Goal: Task Accomplishment & Management: Manage account settings

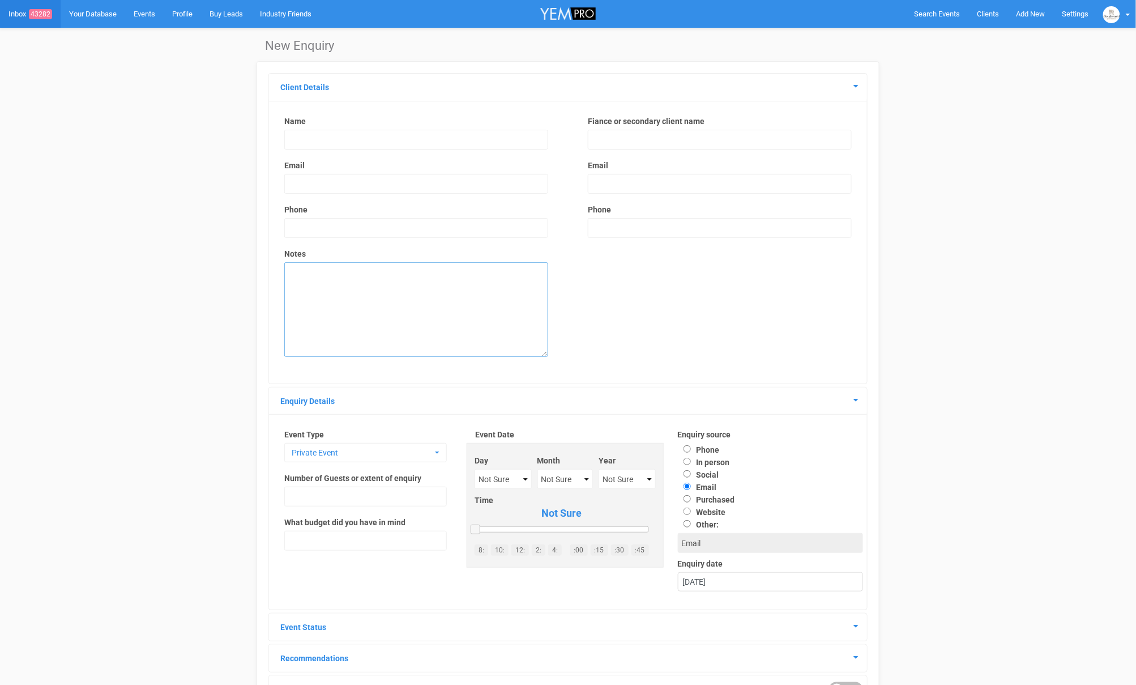
click at [407, 285] on textarea at bounding box center [416, 309] width 264 height 95
paste textarea "Hi There, I was just seeing if I could come have a tour of the place for a wedd…"
type textarea "Hi There, I was just seeing if I could come have a tour of the place for a wedd…"
click at [314, 138] on input "text" at bounding box center [416, 140] width 264 height 20
type input "Renee Raymond"
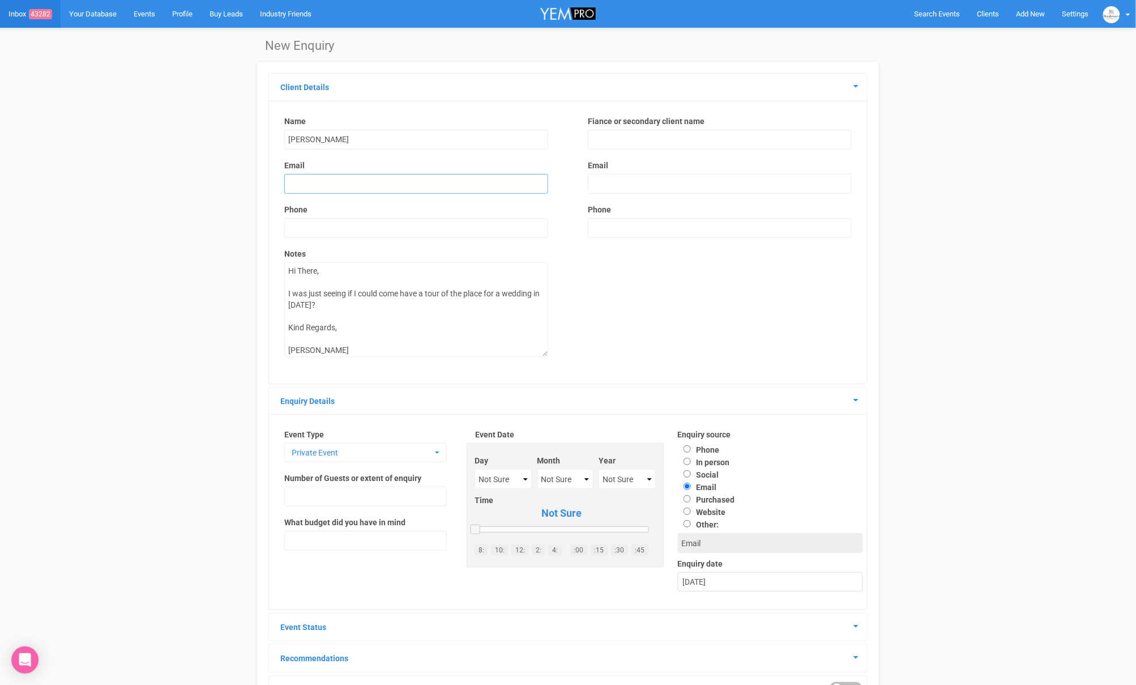
click at [329, 184] on input "email" at bounding box center [416, 184] width 264 height 20
paste input "rraym03@gmail.com"
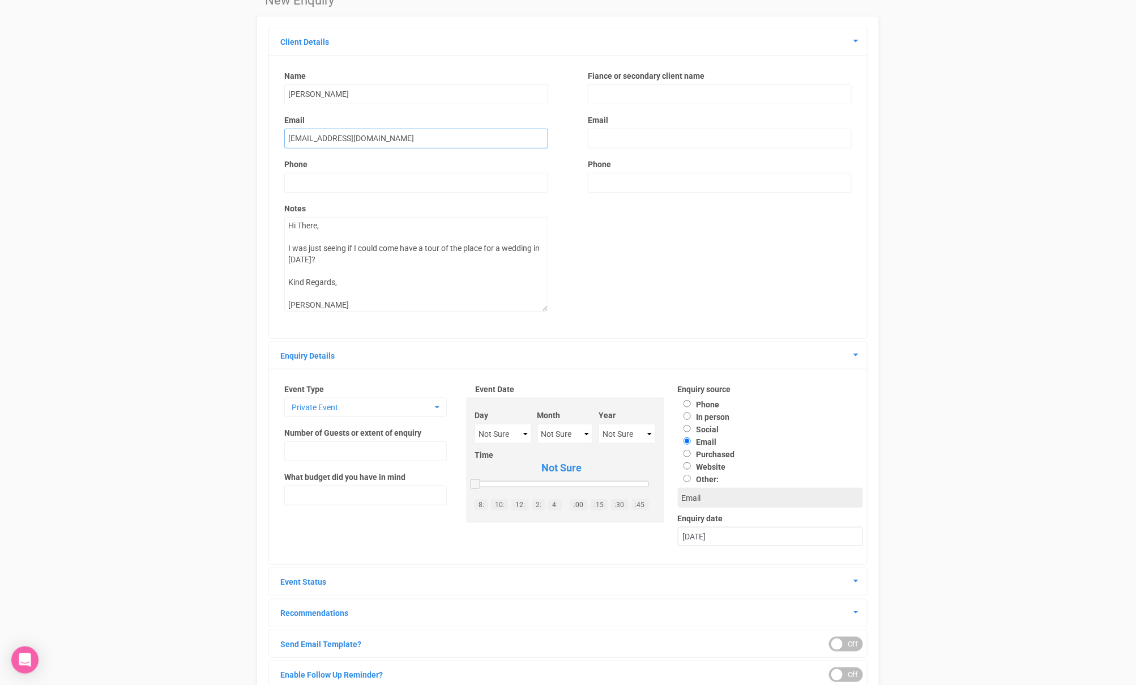
scroll to position [1, 0]
type input "rraym03@gmail.com"
click at [372, 402] on span "Private Event" at bounding box center [362, 407] width 140 height 11
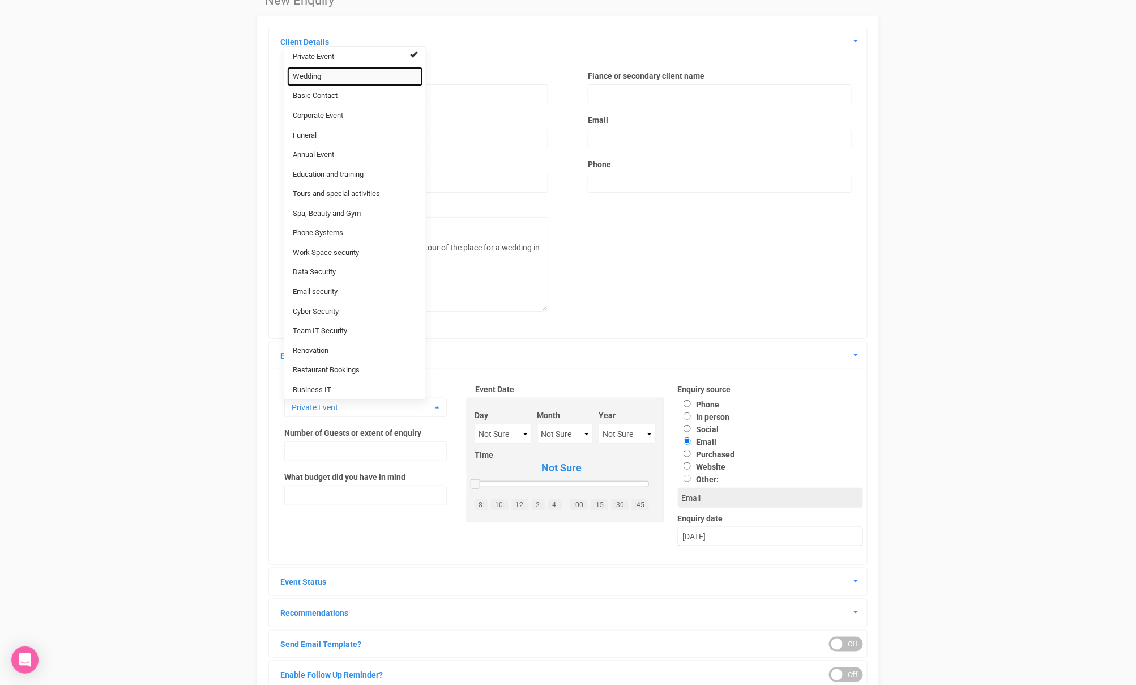
click at [320, 79] on span "Wedding" at bounding box center [307, 76] width 28 height 11
select select "20"
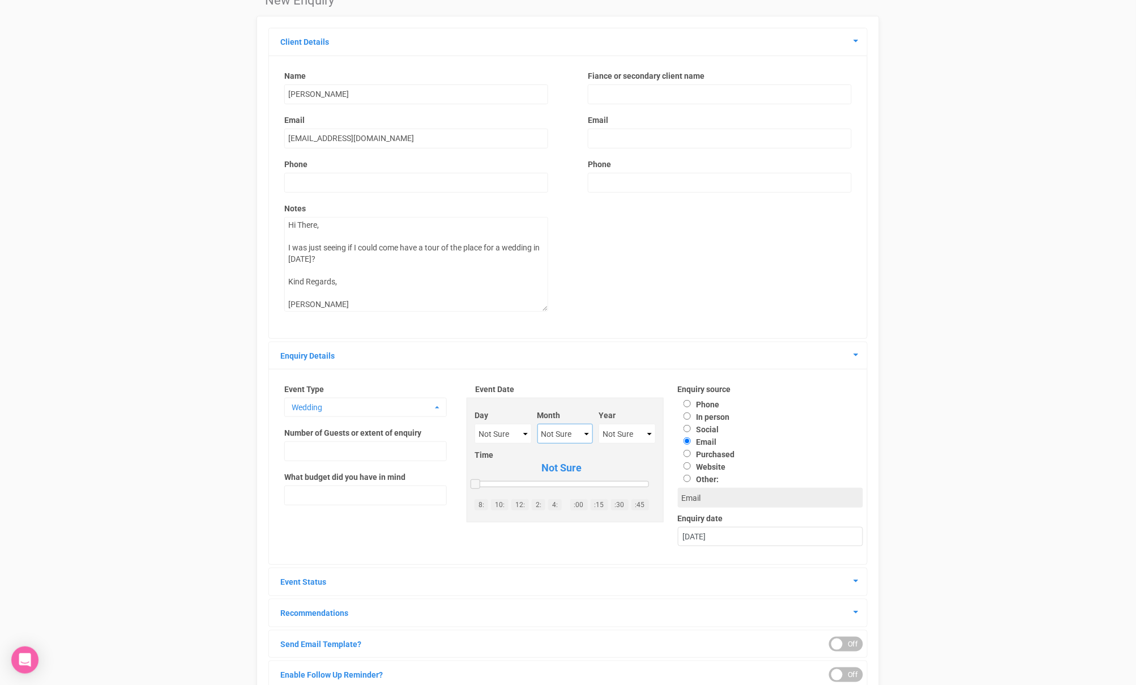
click at [551, 437] on select "Not Sure January February March April May June July August September October No…" at bounding box center [565, 434] width 56 height 20
select select "June"
click at [630, 432] on select "Not Sure 2020 2021 2022 2023 2024 2025 2026 2027 2028 2029 2030 2031 2032 2033 …" at bounding box center [627, 434] width 57 height 20
select select "2027"
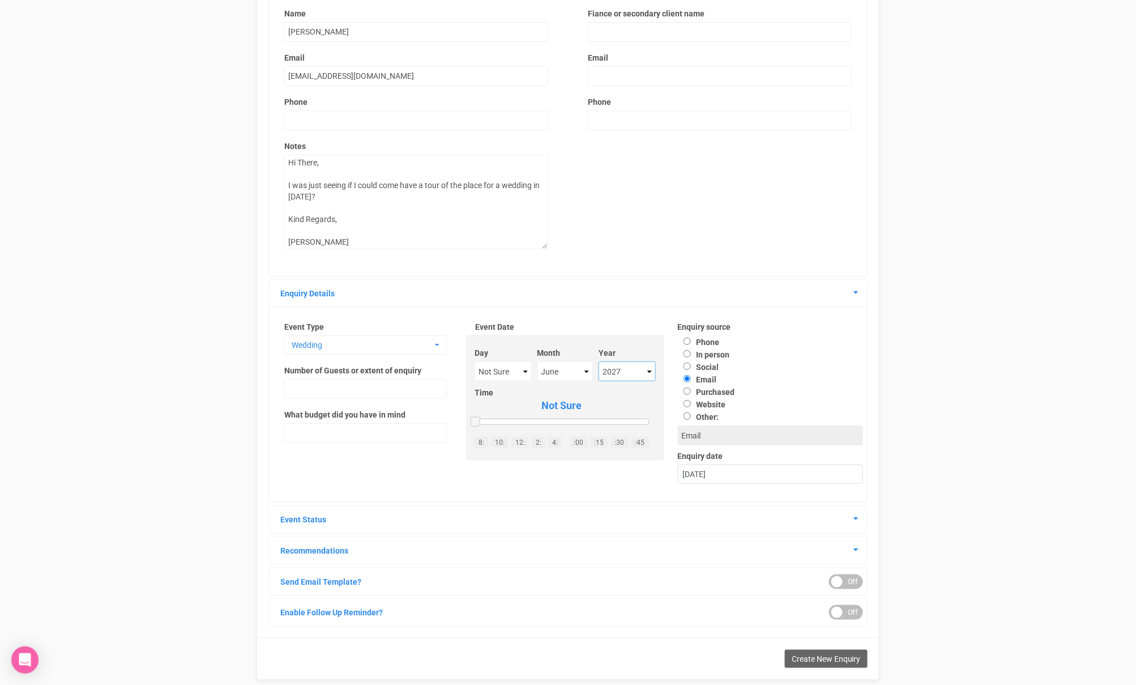
scroll to position [129, 0]
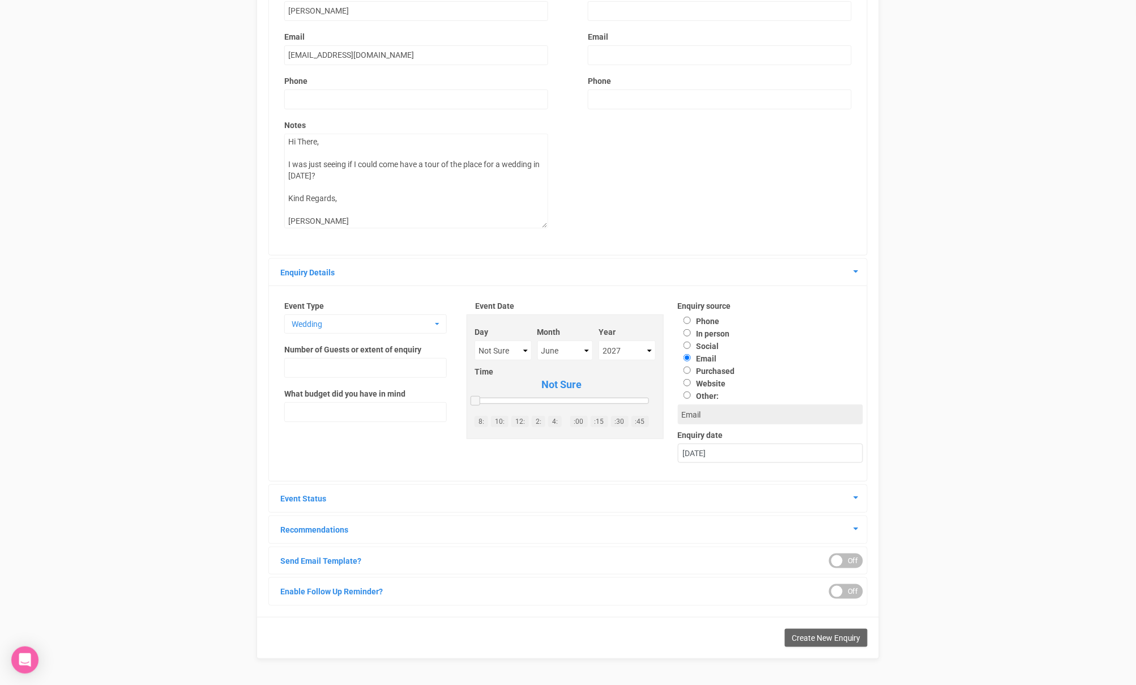
click at [862, 500] on div "Event Status" at bounding box center [568, 498] width 598 height 27
click at [854, 500] on icon at bounding box center [856, 497] width 5 height 8
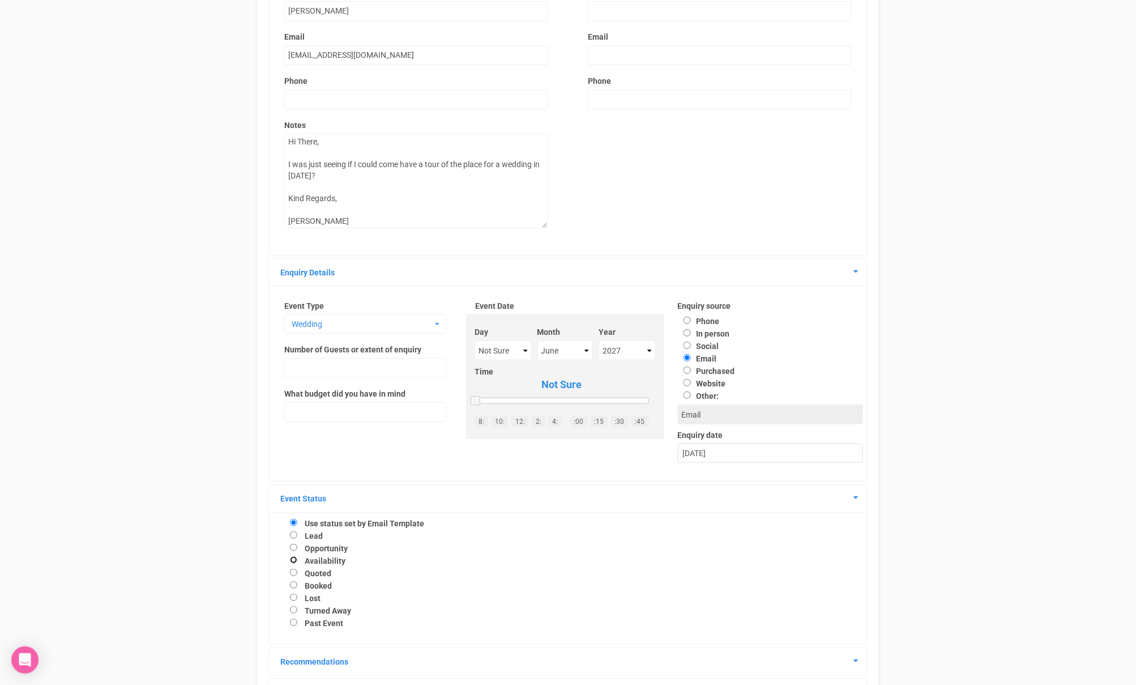
click at [290, 563] on input "Availability" at bounding box center [293, 559] width 7 height 7
radio input "true"
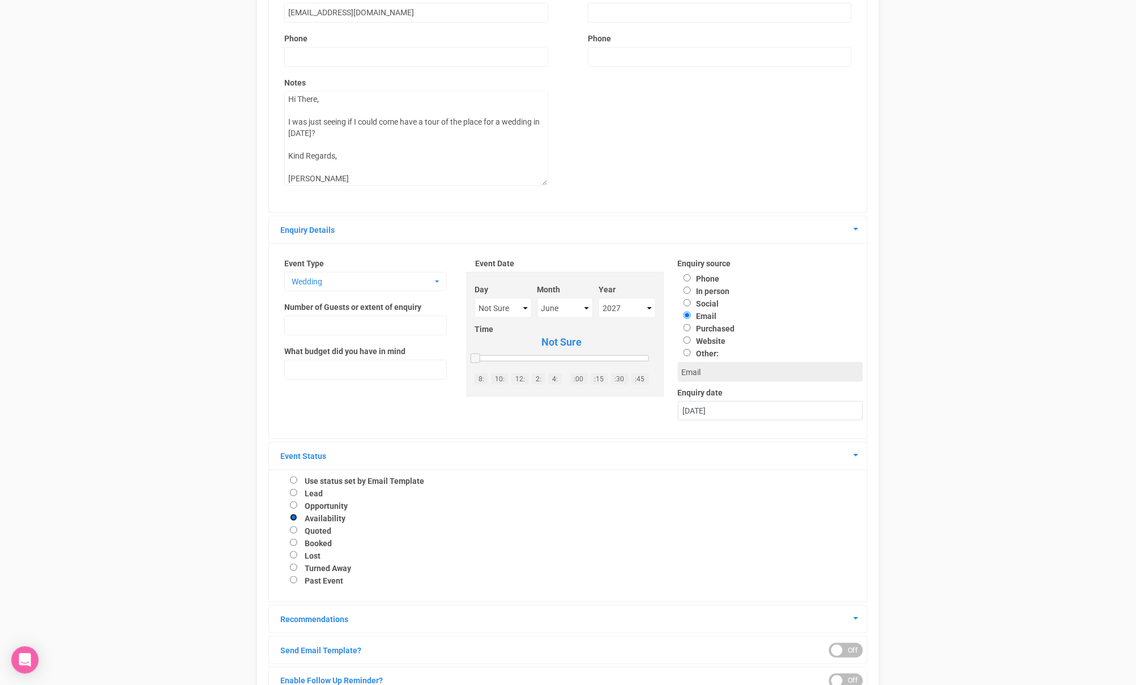
scroll to position [263, 0]
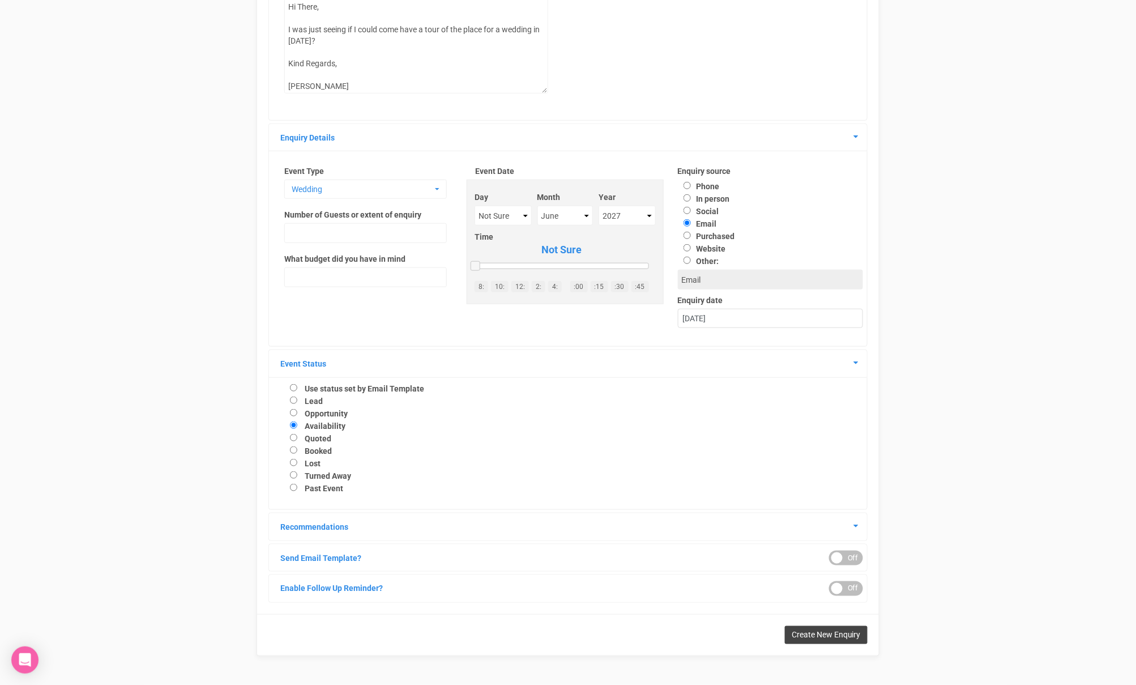
click at [812, 639] on span "Create New Enquiry" at bounding box center [826, 634] width 69 height 9
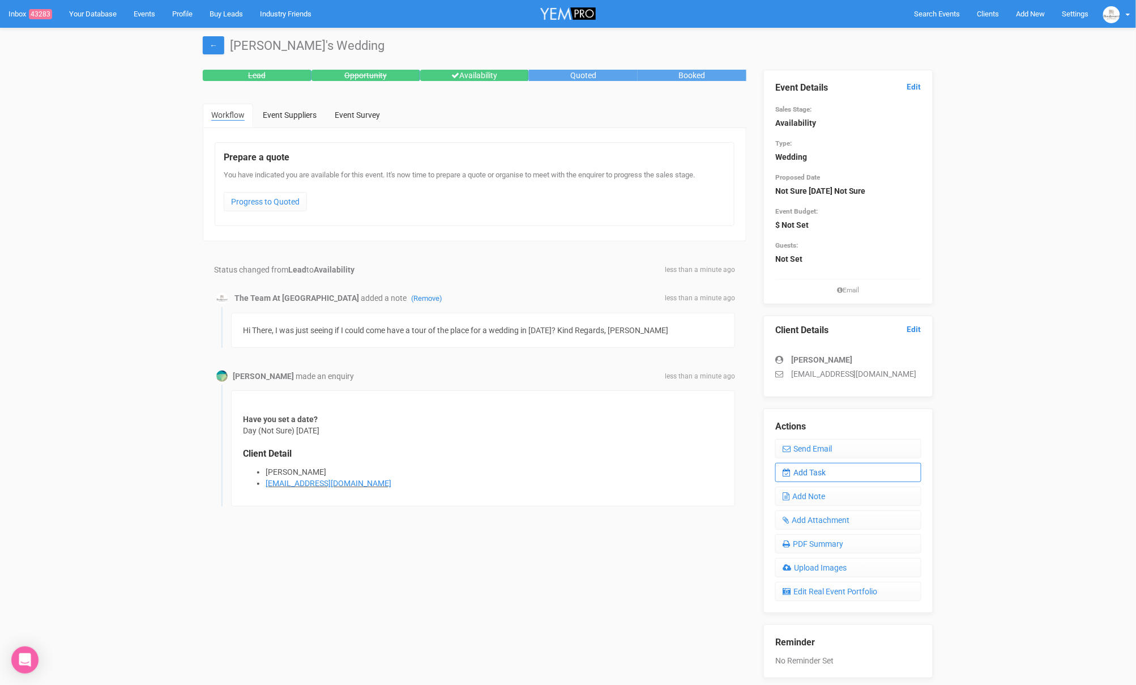
click at [814, 471] on link "Add Task" at bounding box center [848, 472] width 146 height 19
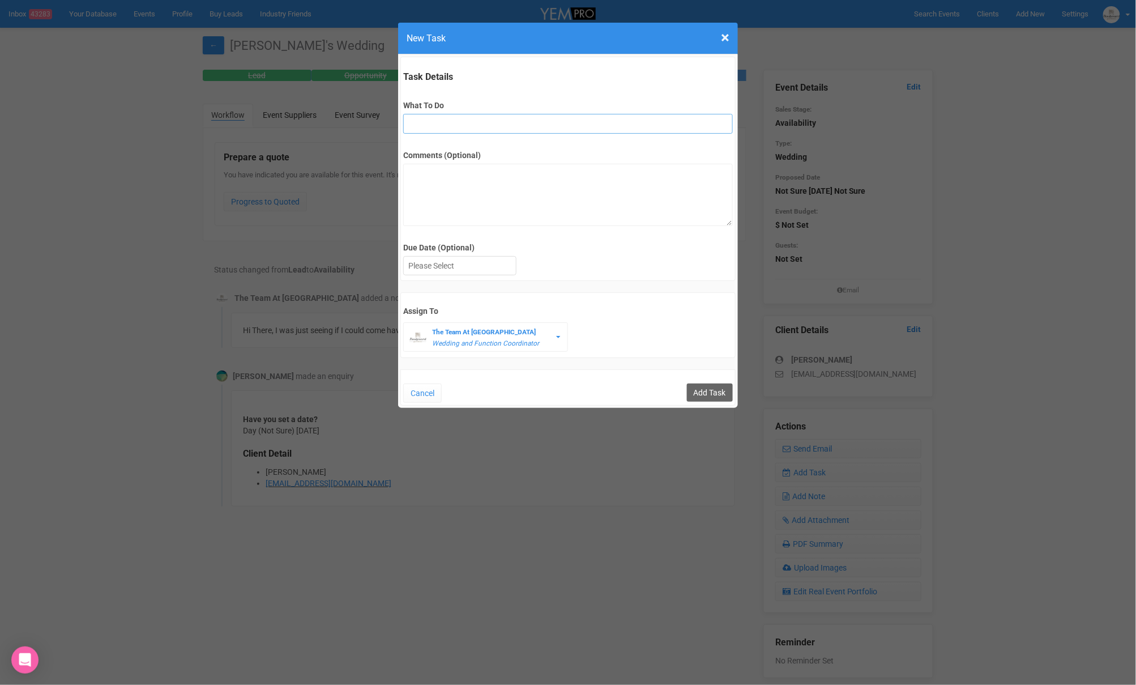
click at [489, 130] on input "What To Do" at bounding box center [567, 124] width 329 height 20
type input "FU"
click at [435, 267] on div at bounding box center [460, 266] width 112 height 19
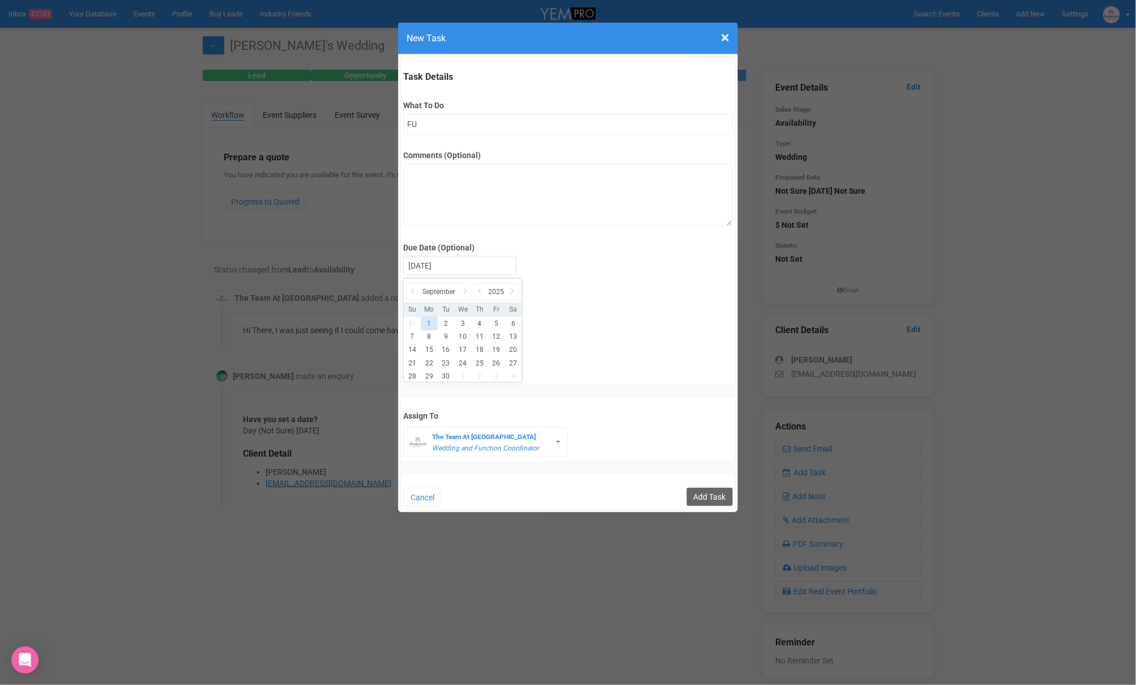
drag, startPoint x: 423, startPoint y: 390, endPoint x: 432, endPoint y: 389, distance: 9.7
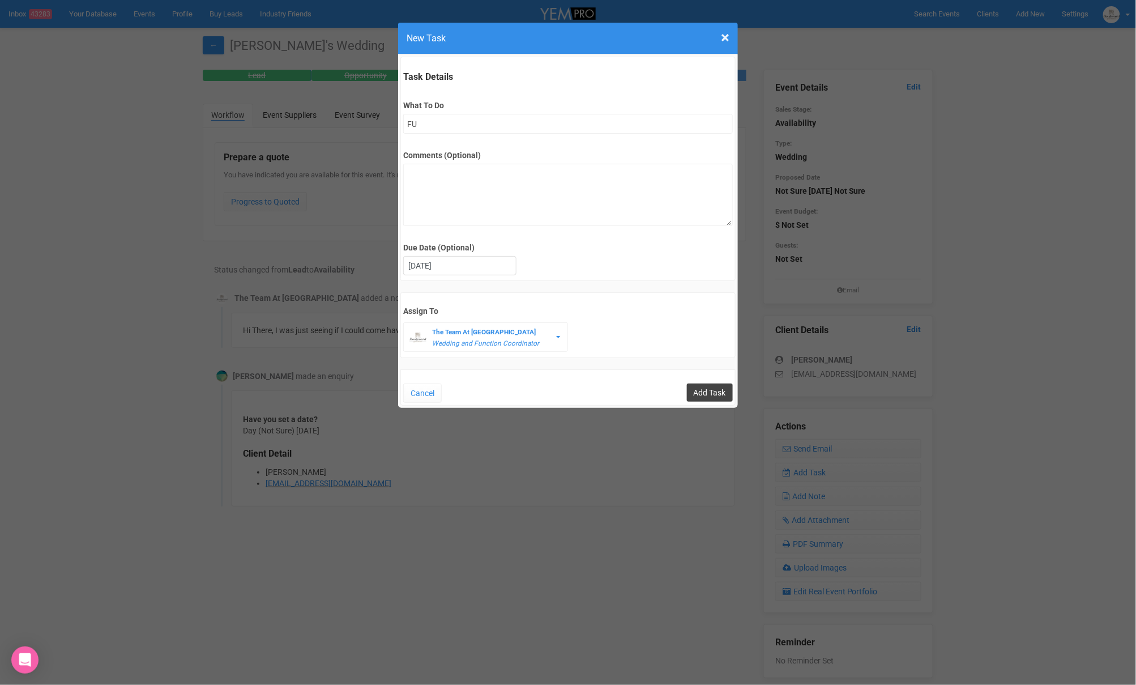
click at [709, 386] on input "Add Task" at bounding box center [710, 392] width 46 height 18
type input "Save"
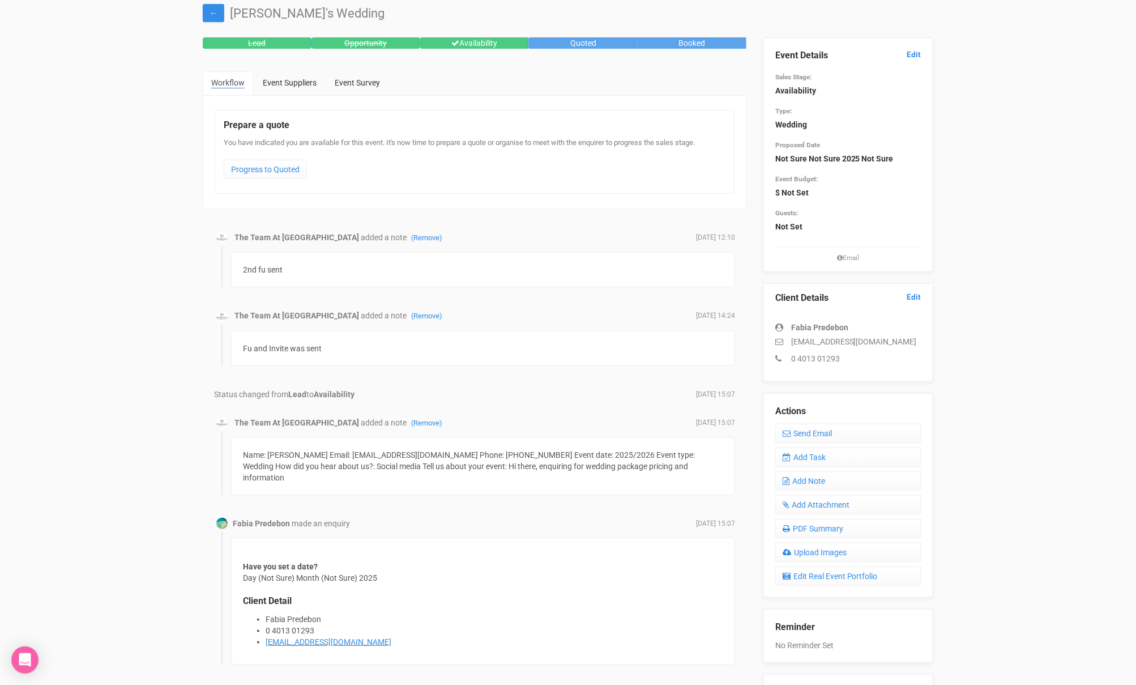
scroll to position [38, 0]
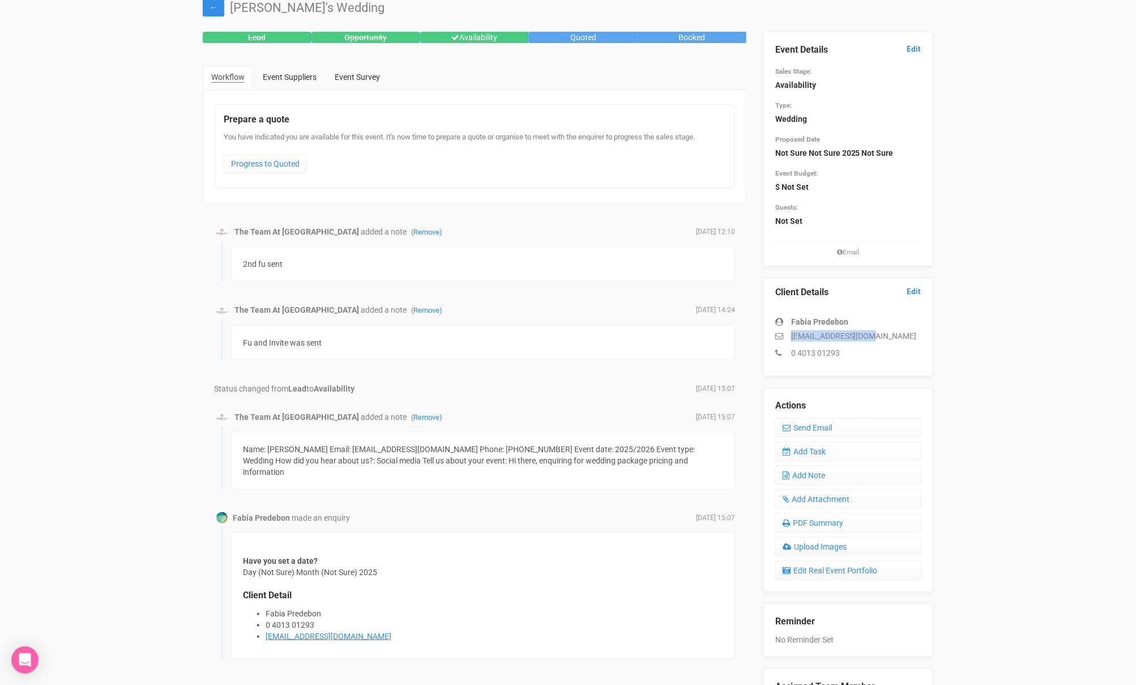
drag, startPoint x: 897, startPoint y: 337, endPoint x: 791, endPoint y: 338, distance: 106.5
click at [791, 338] on p "fabia_p@outlook.com" at bounding box center [848, 335] width 146 height 11
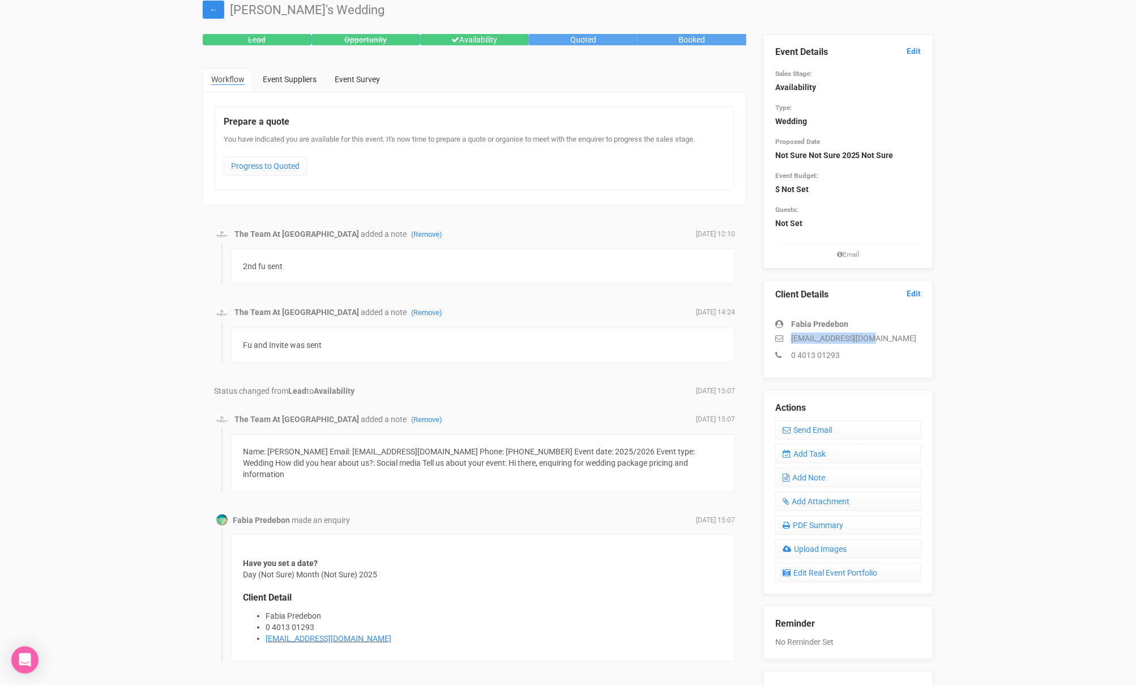
scroll to position [31, 0]
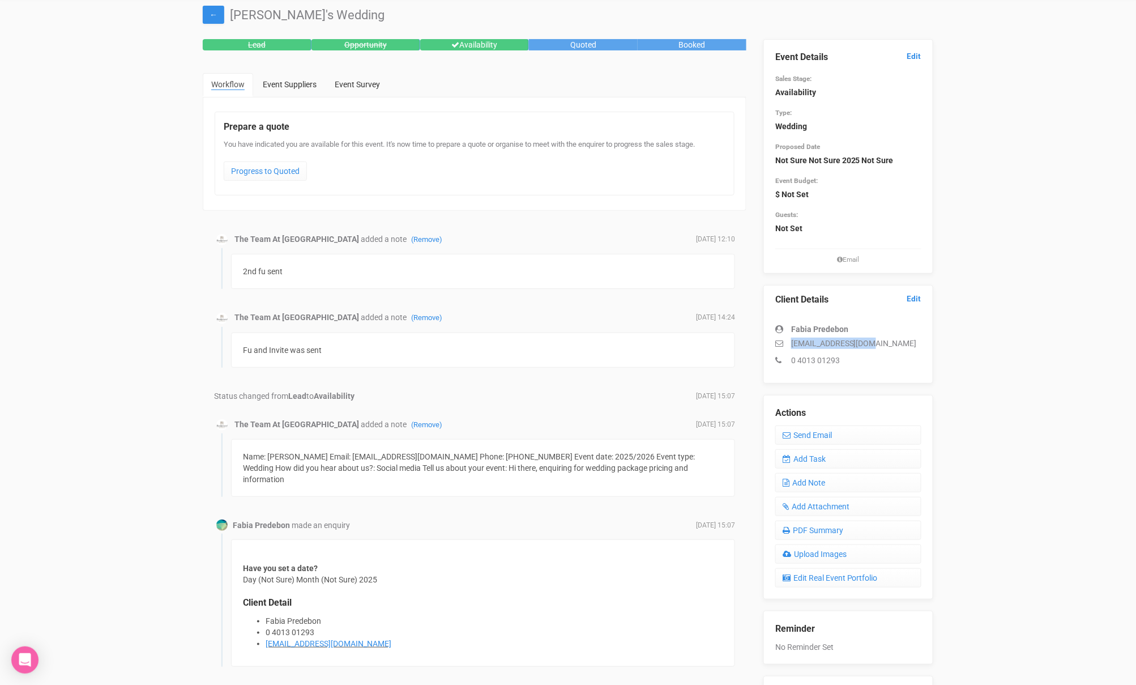
copy p "fabia_p@outlook.com"
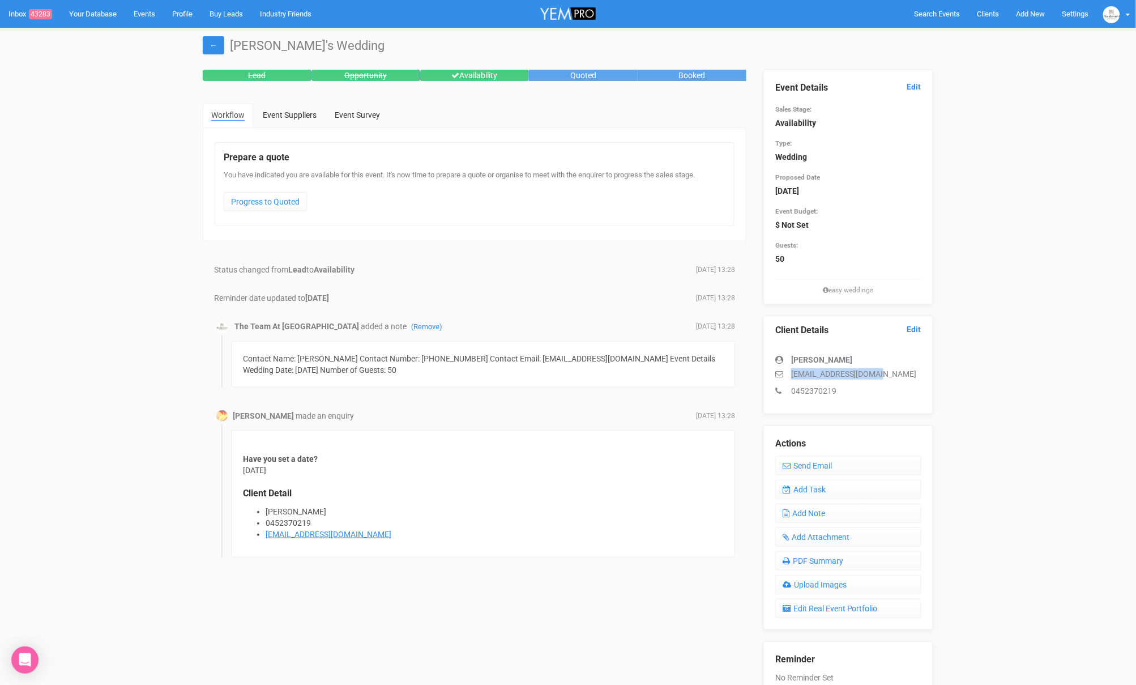
drag, startPoint x: 888, startPoint y: 377, endPoint x: 775, endPoint y: 374, distance: 112.2
click at [775, 374] on p "chariz_0219@yahoo.com" at bounding box center [848, 373] width 146 height 11
copy p "chariz_0219@yahoo.com"
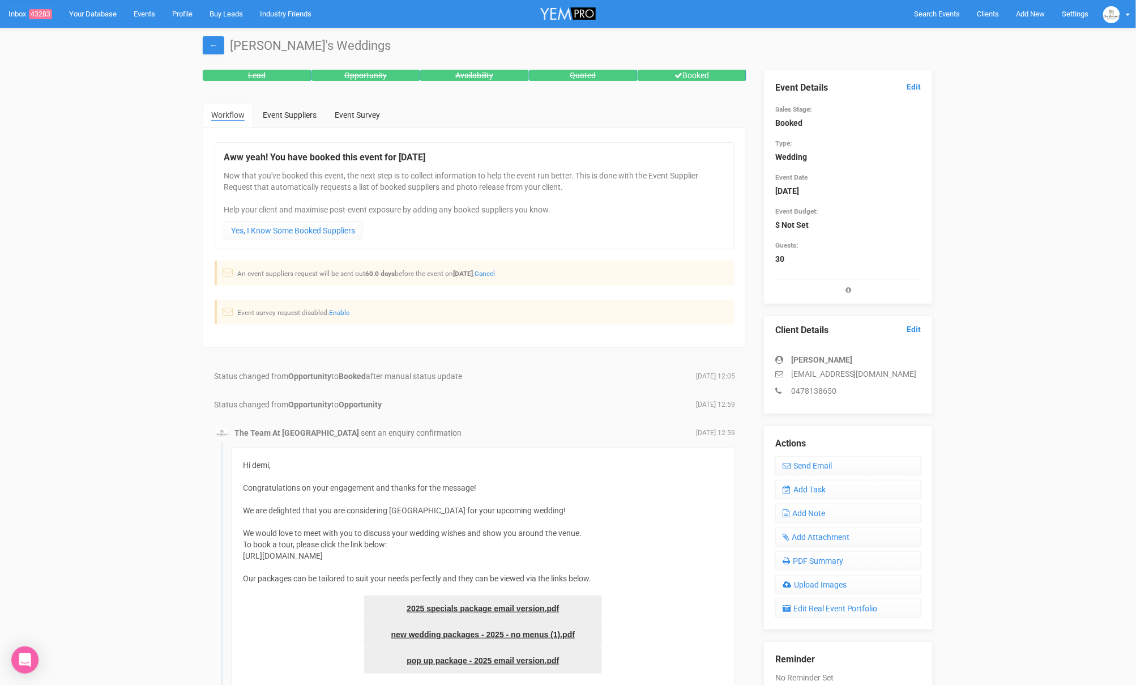
drag, startPoint x: 911, startPoint y: 373, endPoint x: 778, endPoint y: 368, distance: 133.2
click at [777, 370] on p "demi.burrell1995@yahoo.com.au" at bounding box center [848, 373] width 146 height 11
click at [821, 485] on link "Add Task" at bounding box center [848, 489] width 146 height 19
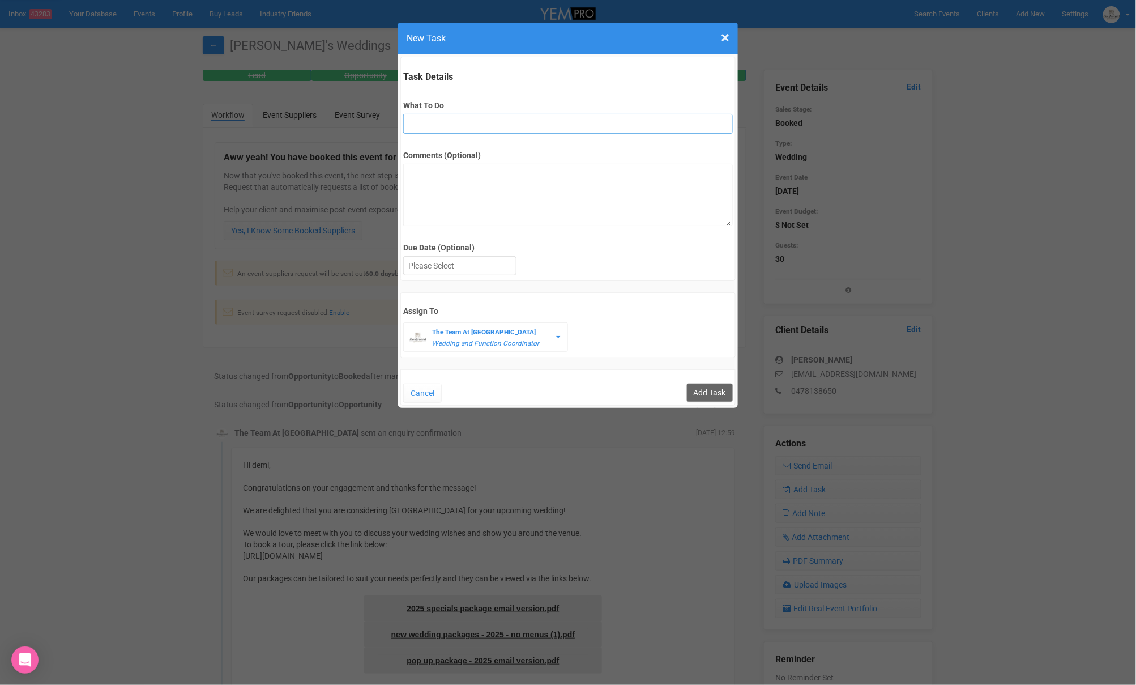
click at [429, 127] on input "What To Do" at bounding box center [567, 124] width 329 height 20
paste input "Runsheet appointment + link"
type input "Runsheet appointment + link"
click at [442, 203] on textarea "Comments (Optional)" at bounding box center [567, 195] width 329 height 62
click at [451, 263] on div at bounding box center [460, 266] width 112 height 19
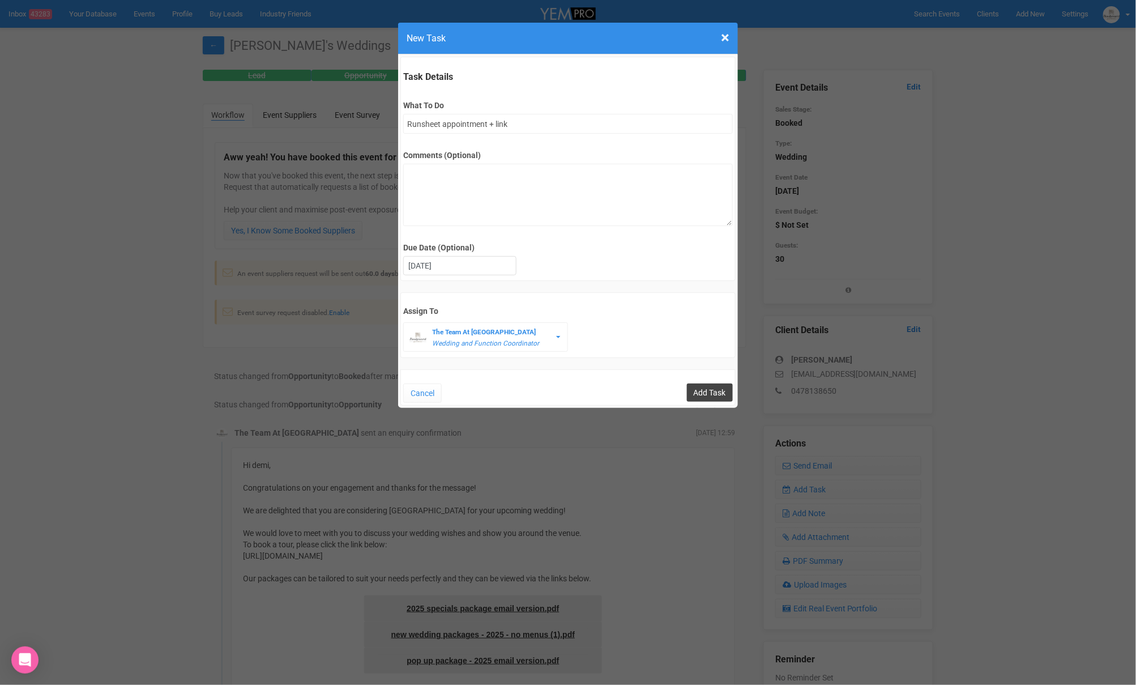
click at [699, 386] on input "Add Task" at bounding box center [710, 392] width 46 height 18
type input "Save"
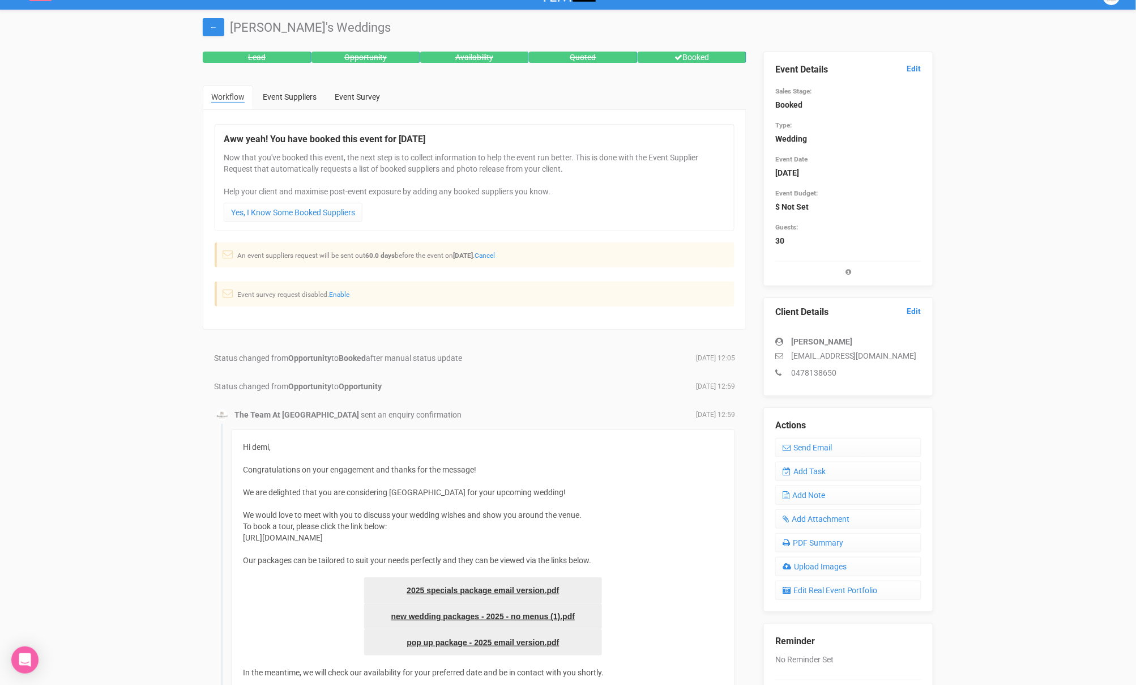
scroll to position [20, 0]
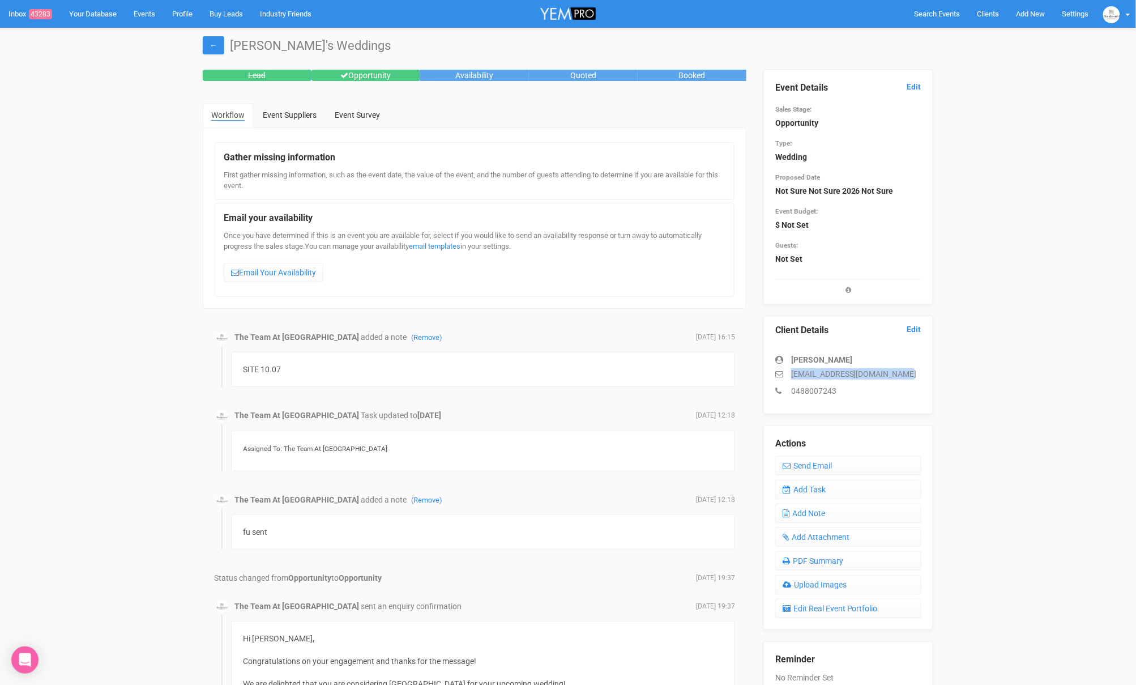
drag, startPoint x: 903, startPoint y: 374, endPoint x: 767, endPoint y: 376, distance: 135.9
click at [767, 376] on div "Client Details Edit Josie Kearney josiedeekearney@outlook.com 0488007243" at bounding box center [848, 364] width 170 height 99
copy p "josiedeekearney@outlook.com"
click at [919, 88] on link "Edit" at bounding box center [914, 87] width 14 height 11
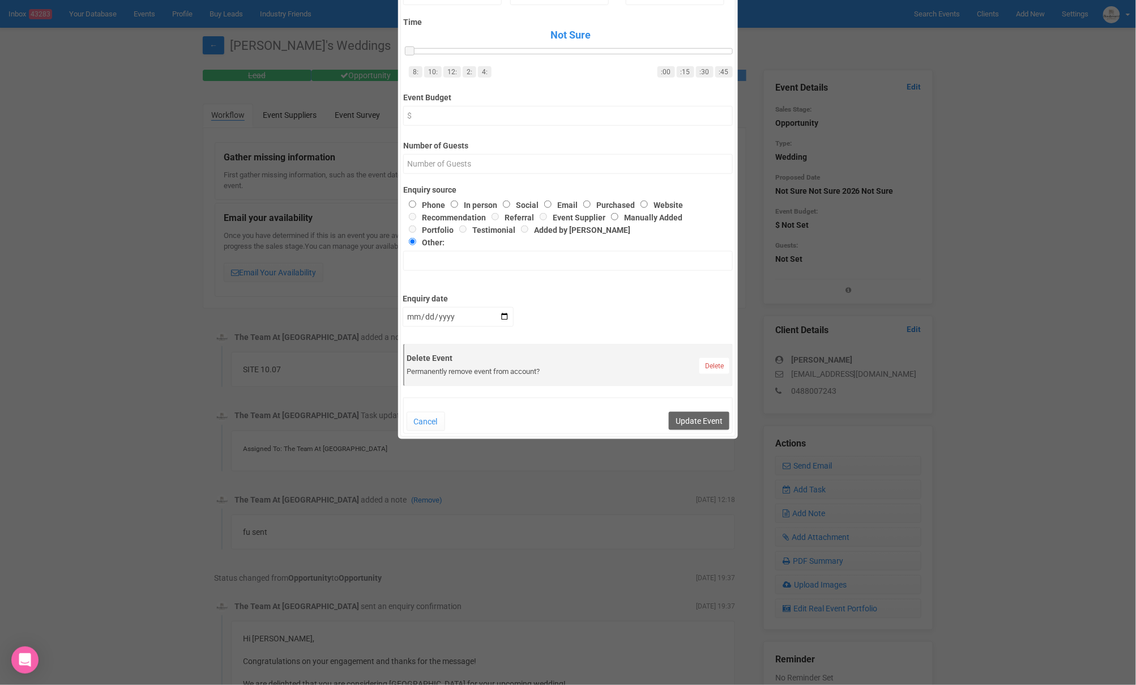
scroll to position [306, 0]
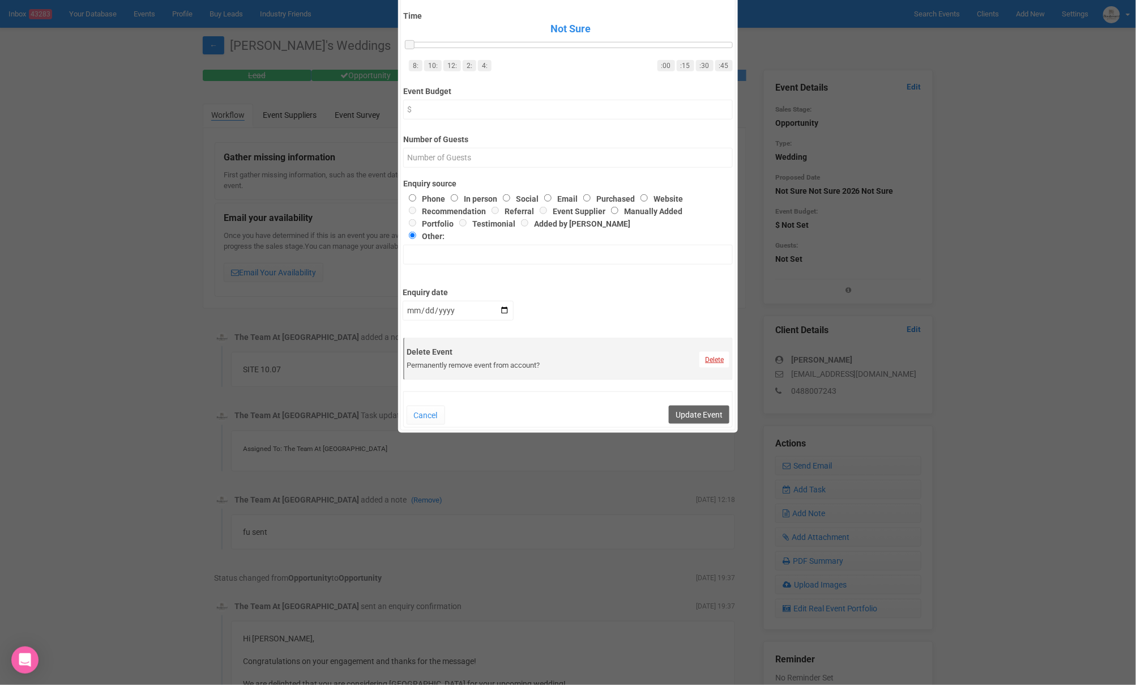
click at [710, 358] on link "Delete" at bounding box center [714, 360] width 30 height 16
click at [719, 330] on link "Confirm" at bounding box center [723, 331] width 35 height 16
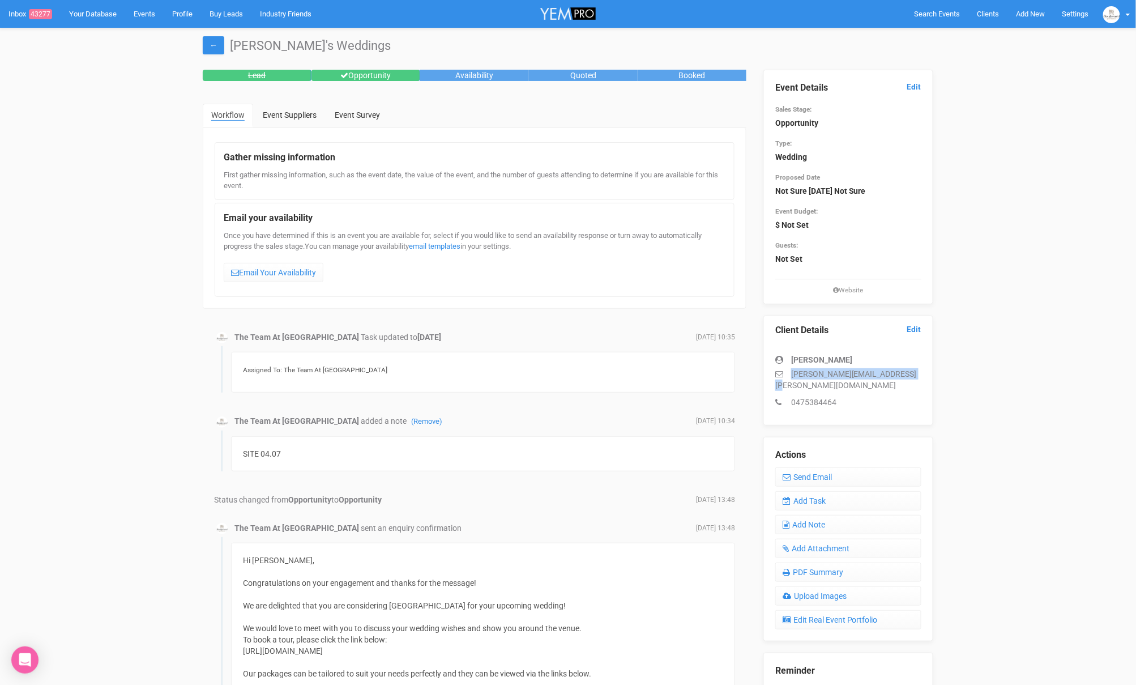
drag, startPoint x: 906, startPoint y: 377, endPoint x: 775, endPoint y: 377, distance: 131.4
click at [775, 377] on p "[PERSON_NAME][EMAIL_ADDRESS][PERSON_NAME][DOMAIN_NAME]" at bounding box center [848, 379] width 146 height 23
copy p "[PERSON_NAME][EMAIL_ADDRESS][PERSON_NAME][DOMAIN_NAME]"
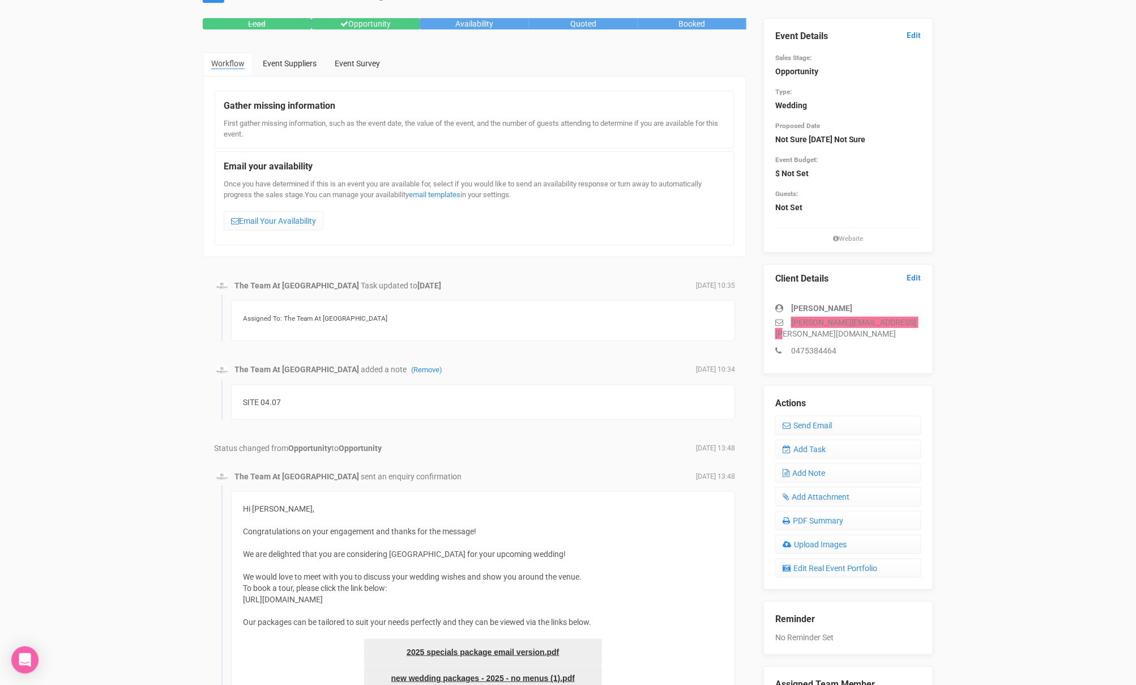
scroll to position [48, 0]
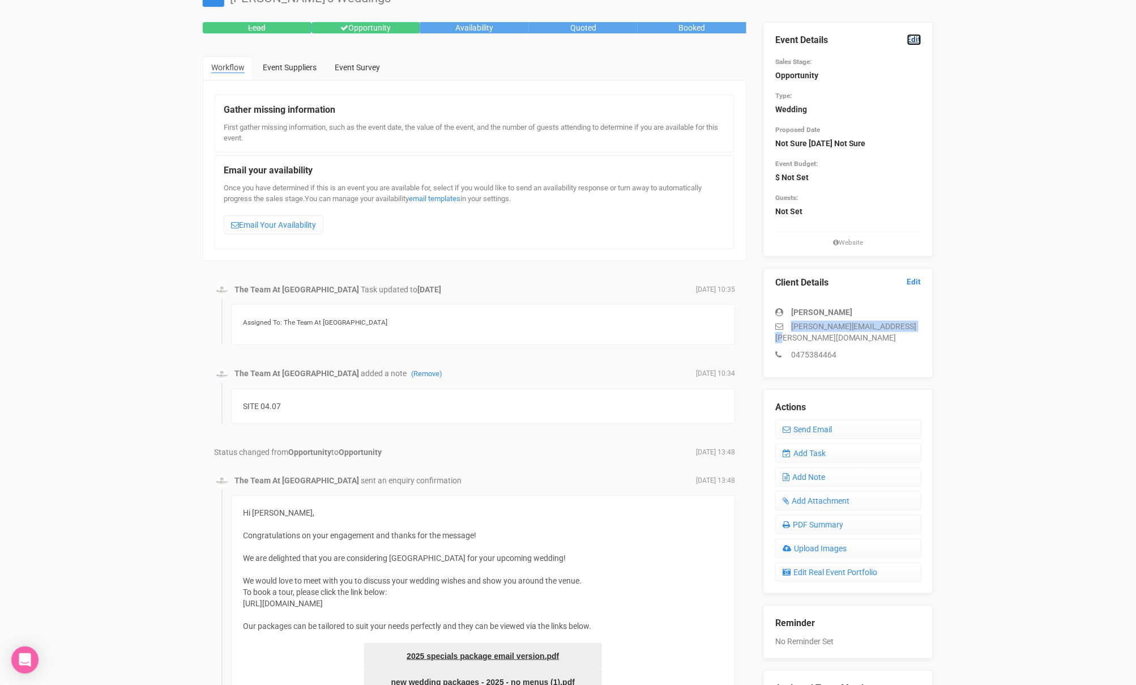
click at [914, 42] on link "Edit" at bounding box center [914, 39] width 14 height 11
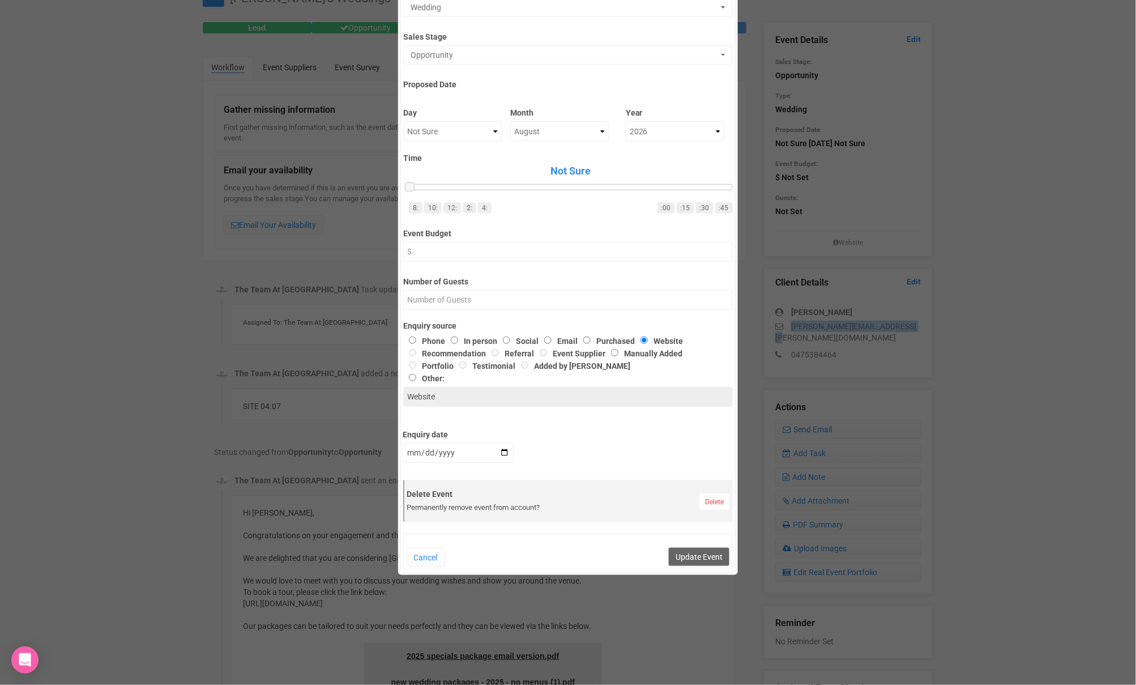
scroll to position [163, 0]
click at [710, 507] on link "Delete" at bounding box center [714, 504] width 30 height 16
click at [722, 480] on link "Confirm" at bounding box center [723, 475] width 35 height 16
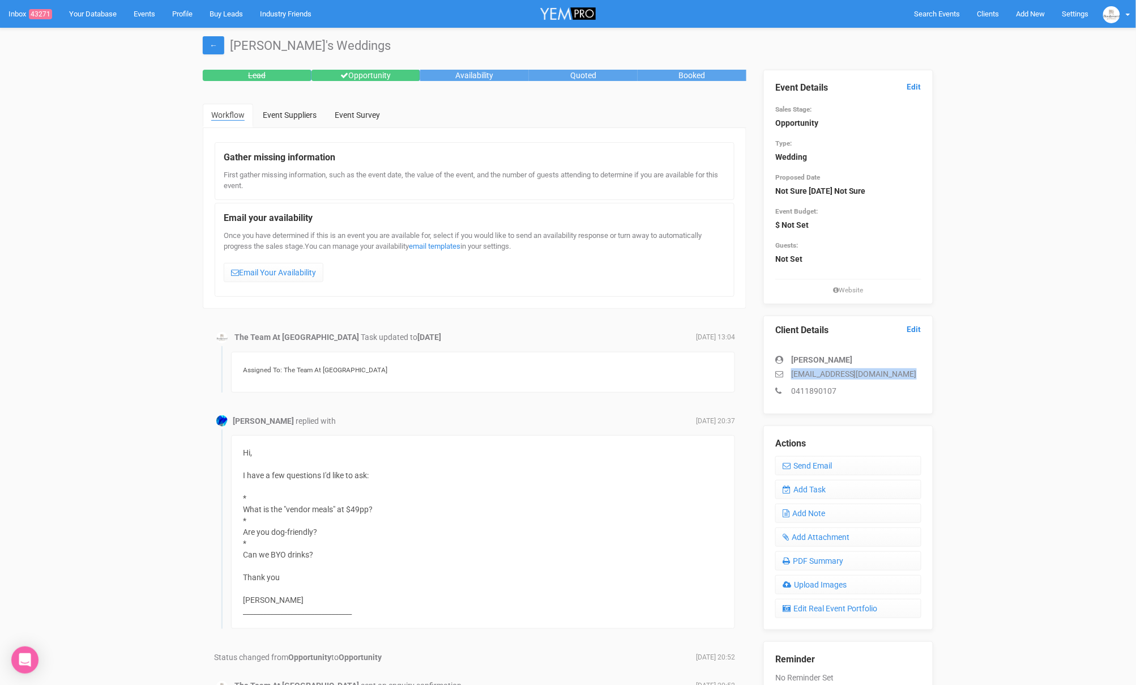
drag, startPoint x: 907, startPoint y: 378, endPoint x: 792, endPoint y: 374, distance: 115.0
click at [792, 374] on p "[EMAIL_ADDRESS][DOMAIN_NAME]" at bounding box center [848, 373] width 146 height 11
copy p "[EMAIL_ADDRESS][DOMAIN_NAME]"
click at [800, 483] on link "Add Task" at bounding box center [848, 489] width 146 height 19
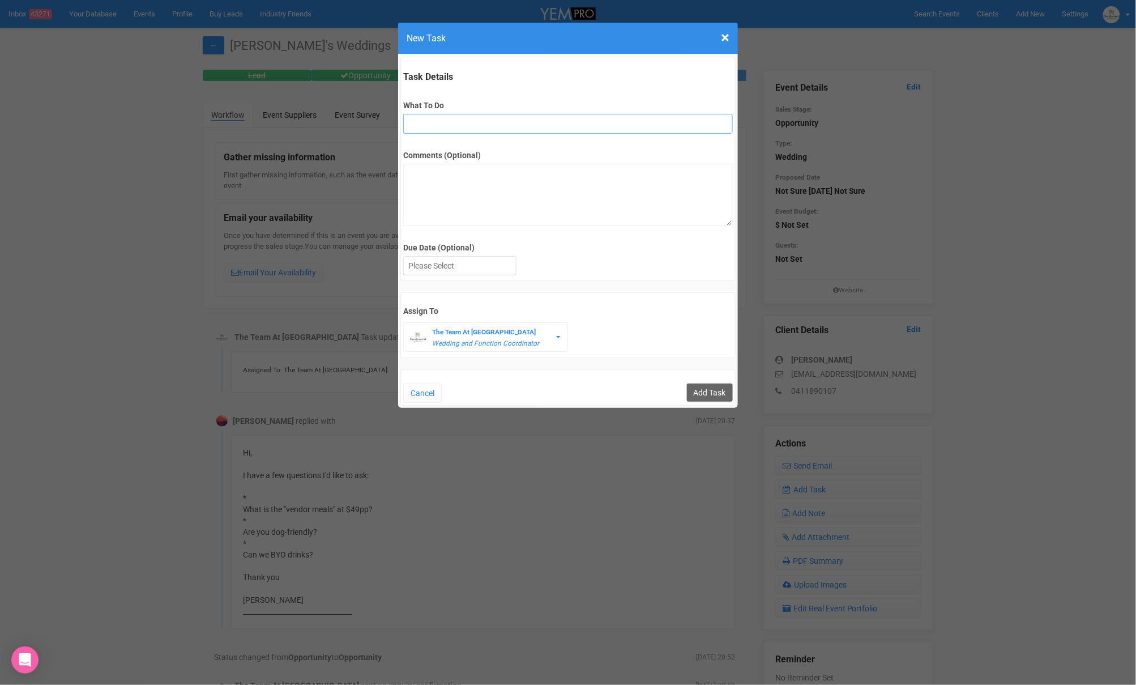
click at [434, 127] on input "What To Do" at bounding box center [567, 124] width 329 height 20
type input "2nd fu"
click at [440, 269] on div at bounding box center [460, 266] width 112 height 19
drag, startPoint x: 704, startPoint y: 386, endPoint x: 649, endPoint y: 373, distance: 56.3
click at [704, 386] on input "Add Task" at bounding box center [710, 392] width 46 height 18
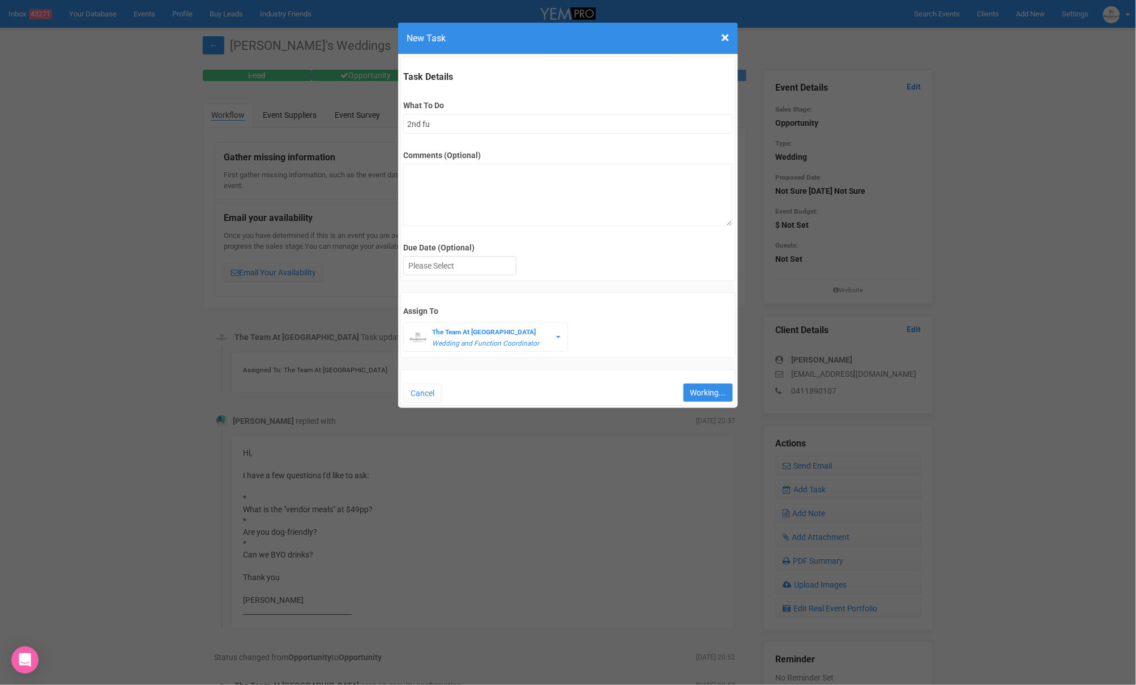
type input "Save"
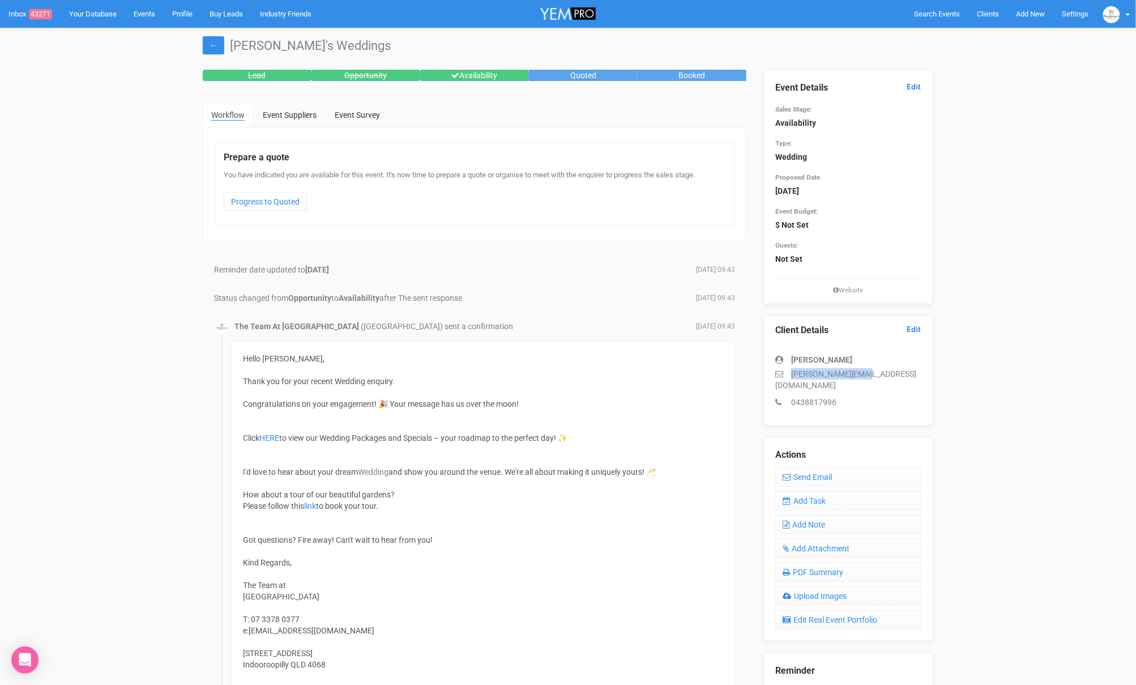
drag, startPoint x: 893, startPoint y: 372, endPoint x: 777, endPoint y: 373, distance: 116.1
click at [778, 373] on p "jess.z@hotmail.com" at bounding box center [848, 379] width 146 height 23
copy p "jess.z@hotmail.com"
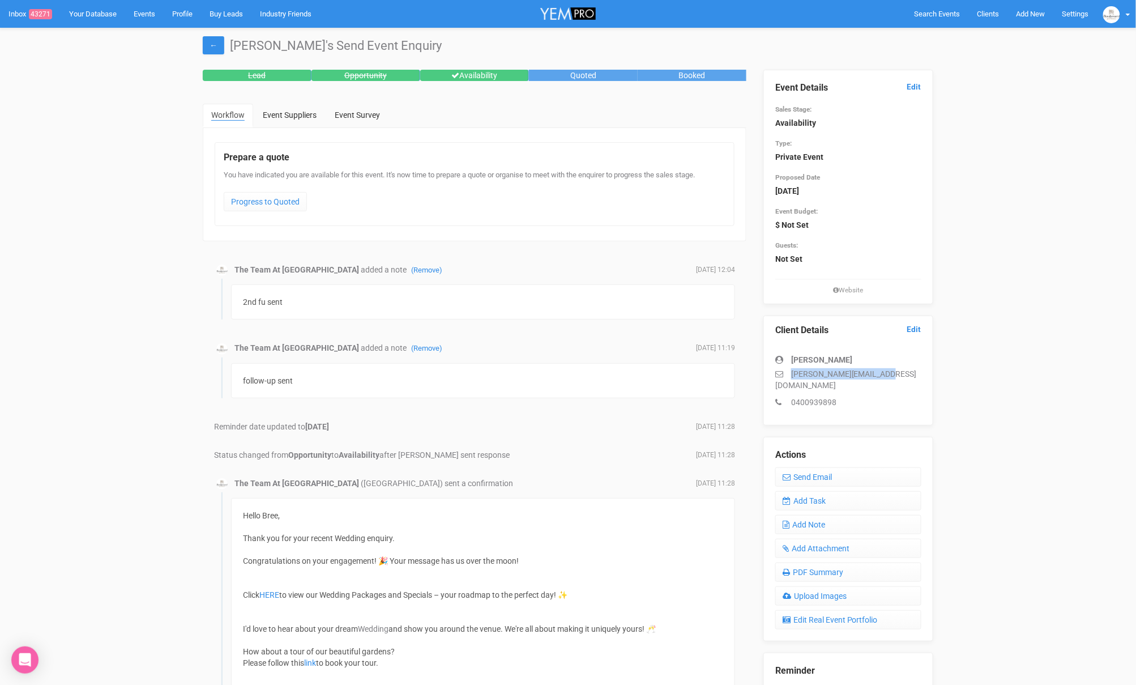
drag, startPoint x: 895, startPoint y: 370, endPoint x: 758, endPoint y: 372, distance: 137.1
click at [758, 373] on div "Event Details Edit Sales Stage: Availability Type: Private Event Proposed Date …" at bounding box center [848, 432] width 187 height 725
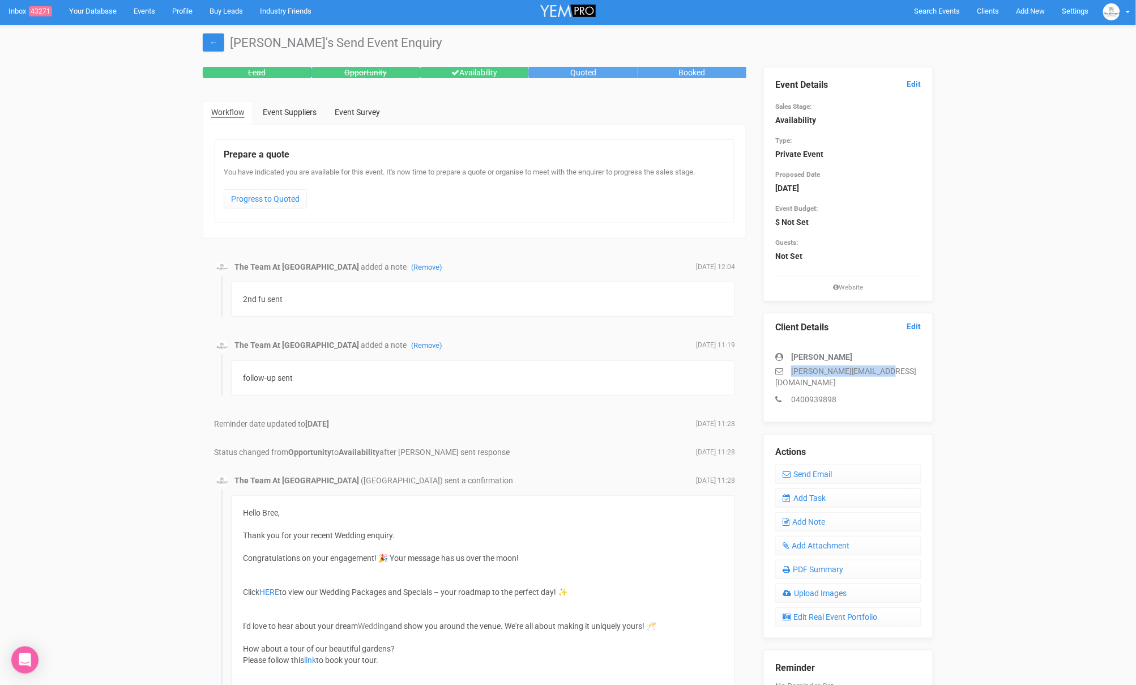
copy p "[PERSON_NAME][EMAIL_ADDRESS][DOMAIN_NAME]"
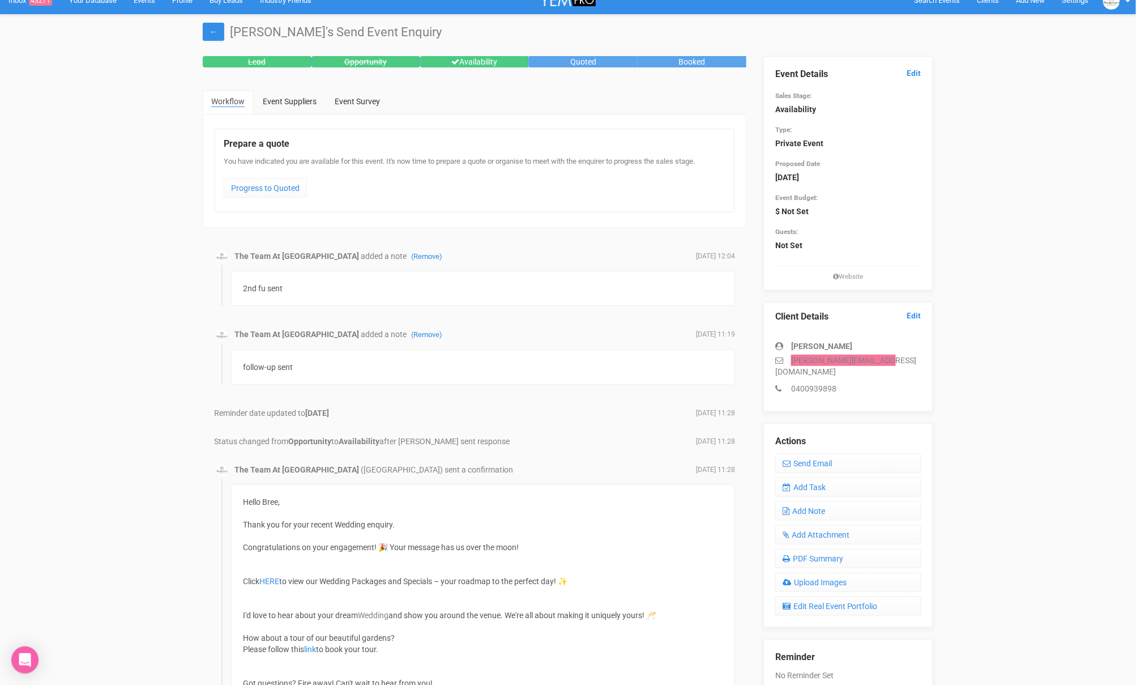
scroll to position [8, 0]
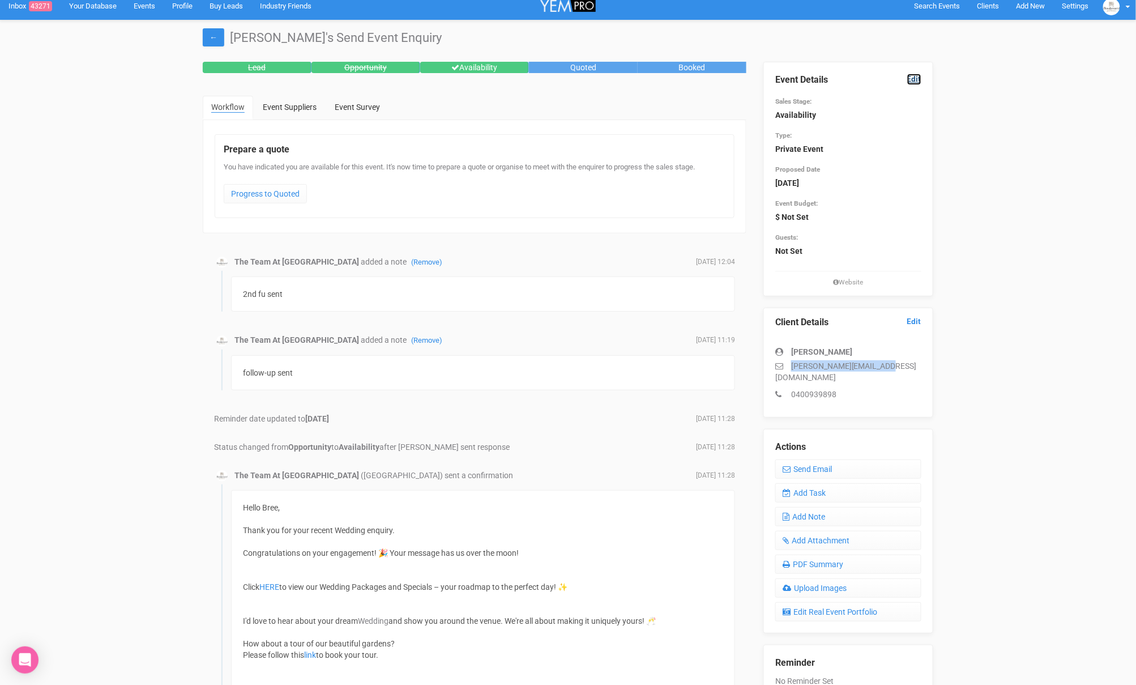
click at [911, 78] on link "Edit" at bounding box center [914, 79] width 14 height 11
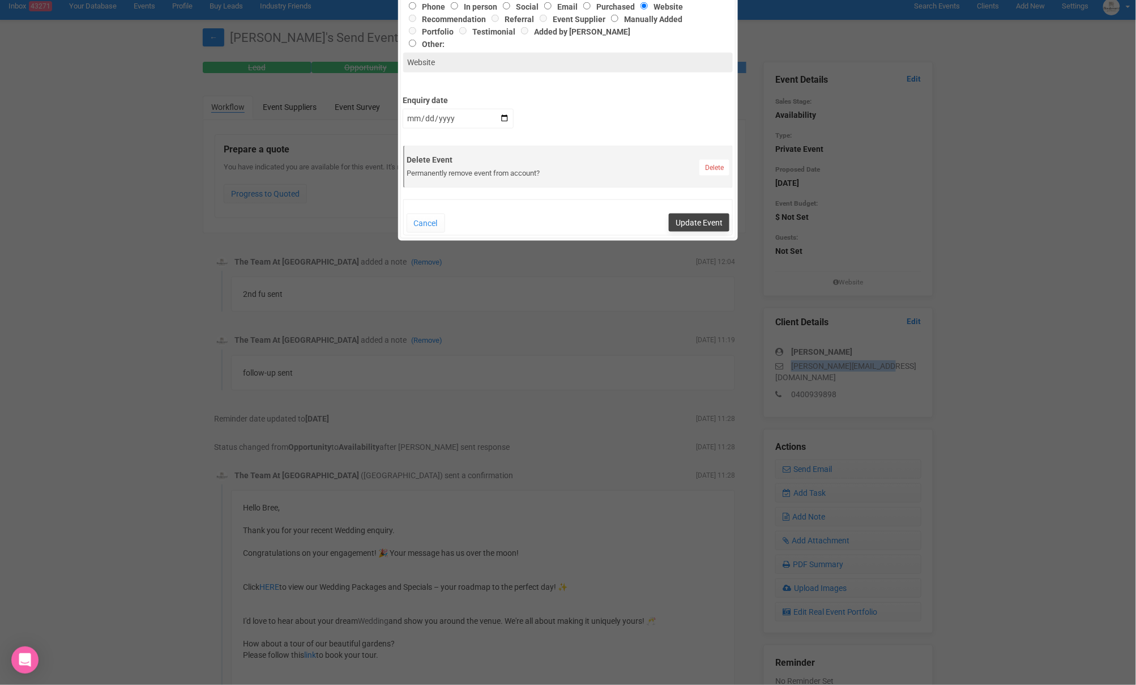
scroll to position [519, 0]
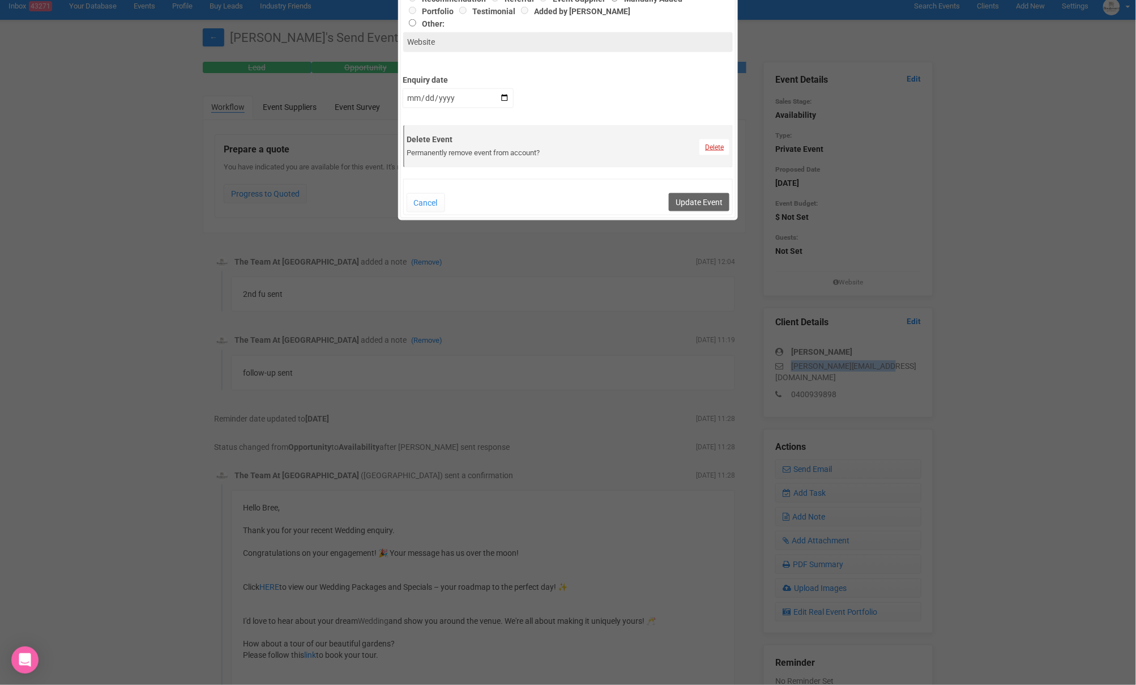
click at [713, 146] on link "Delete" at bounding box center [714, 147] width 30 height 16
click at [714, 118] on link "Confirm" at bounding box center [723, 119] width 35 height 16
